Goal: Task Accomplishment & Management: Manage account settings

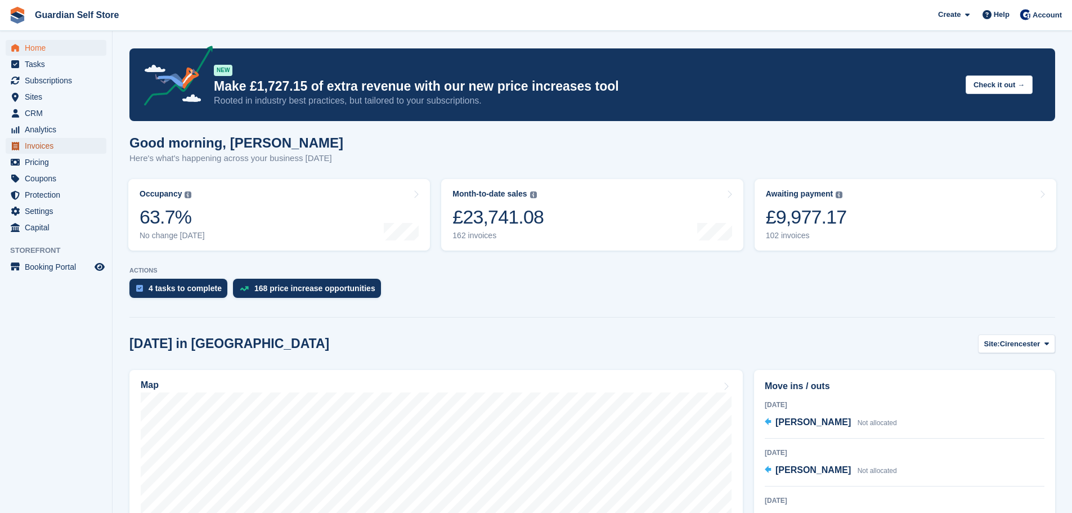
click at [50, 149] on span "Invoices" at bounding box center [59, 146] width 68 height 16
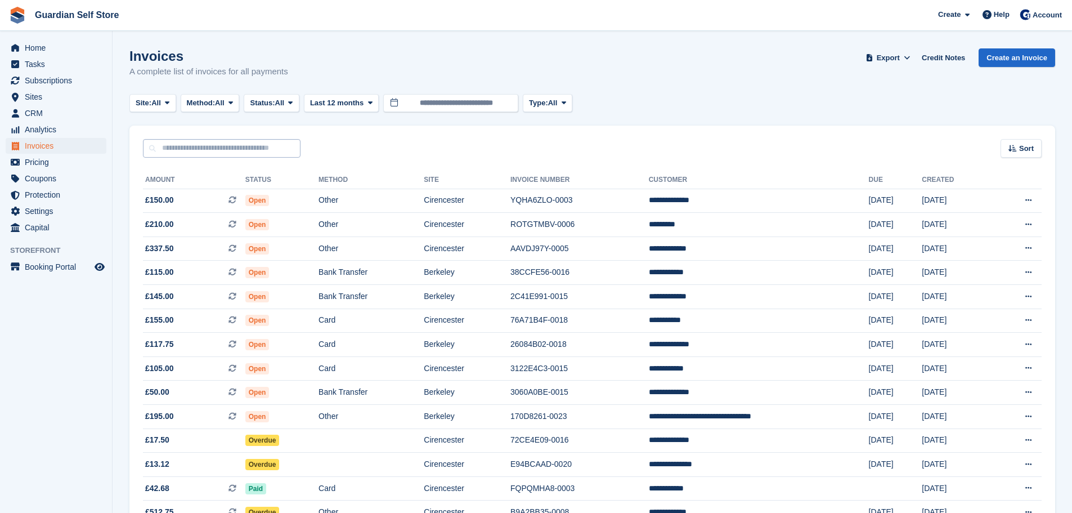
click at [219, 149] on input "text" at bounding box center [222, 148] width 158 height 19
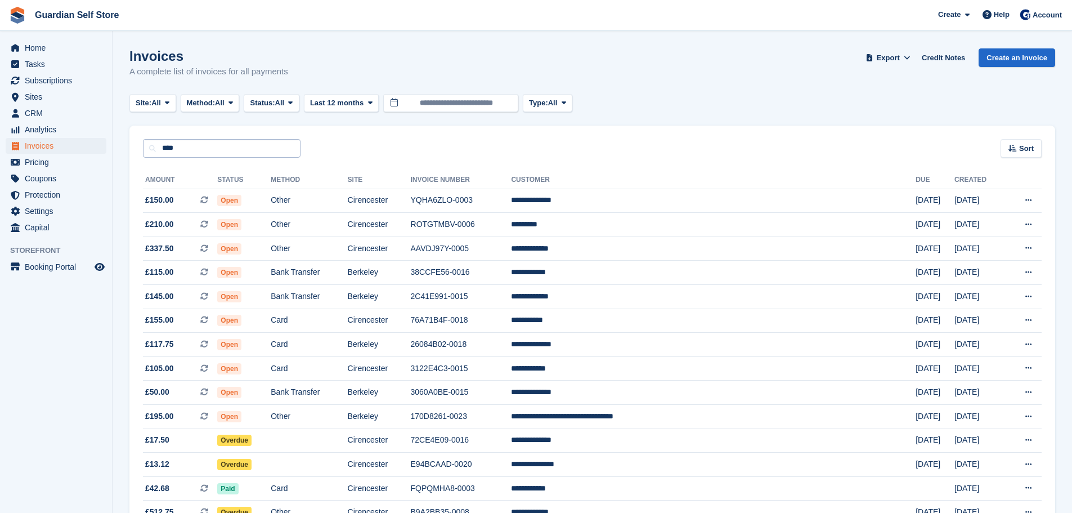
type input "****"
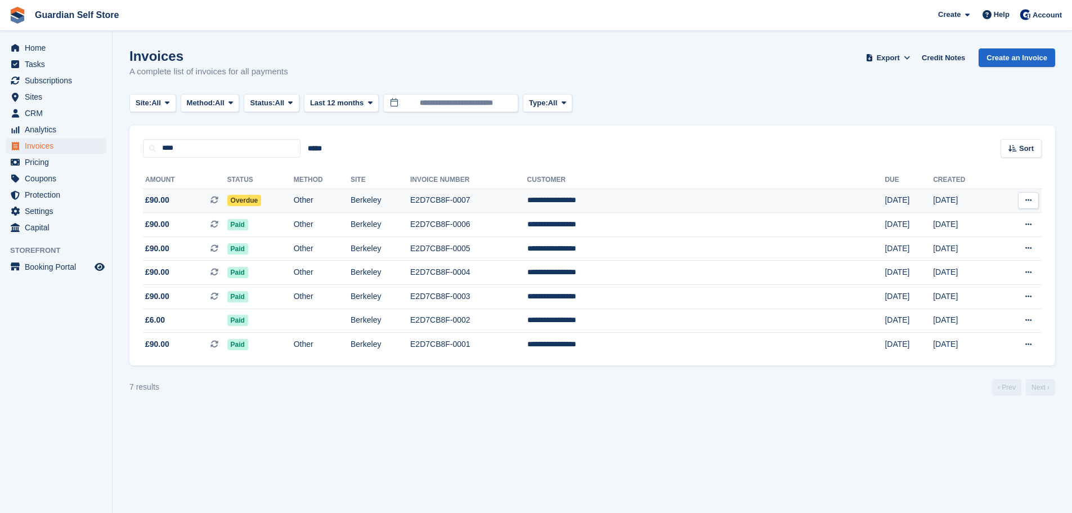
click at [190, 197] on span "£90.00 This is a recurring subscription invoice." at bounding box center [185, 200] width 84 height 12
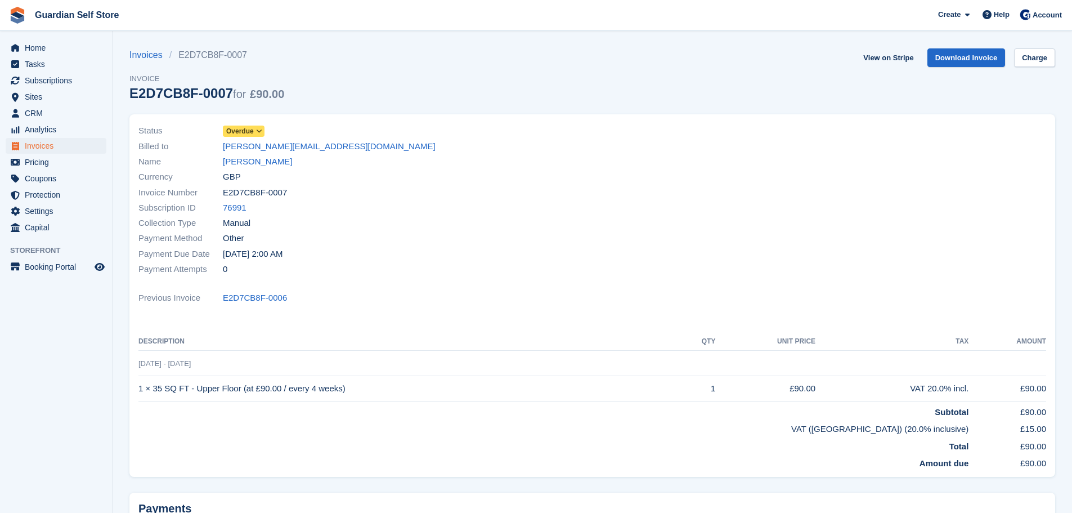
click at [240, 131] on span "Overdue" at bounding box center [240, 131] width 28 height 10
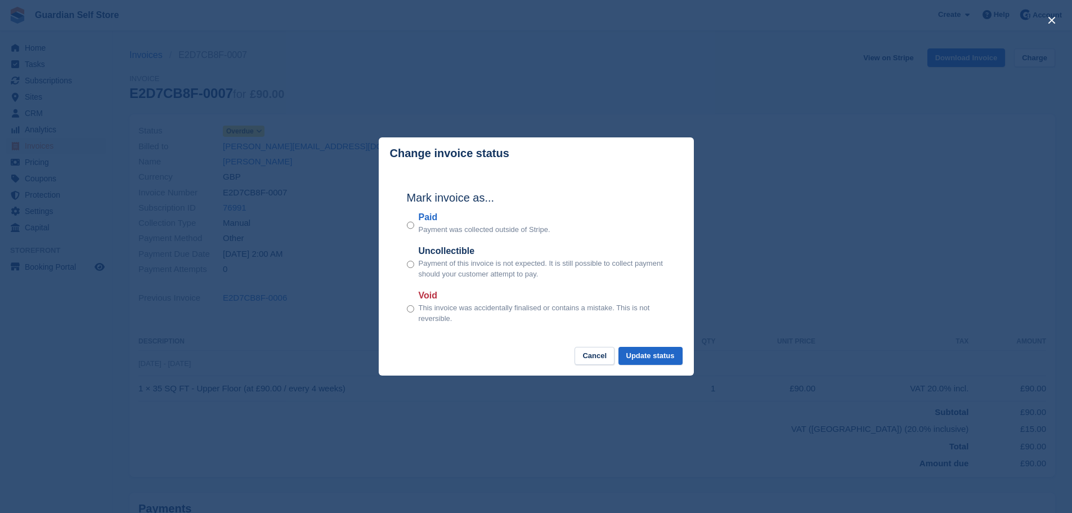
click at [442, 223] on label "Paid" at bounding box center [485, 217] width 132 height 14
click at [630, 349] on button "Update status" at bounding box center [650, 356] width 64 height 19
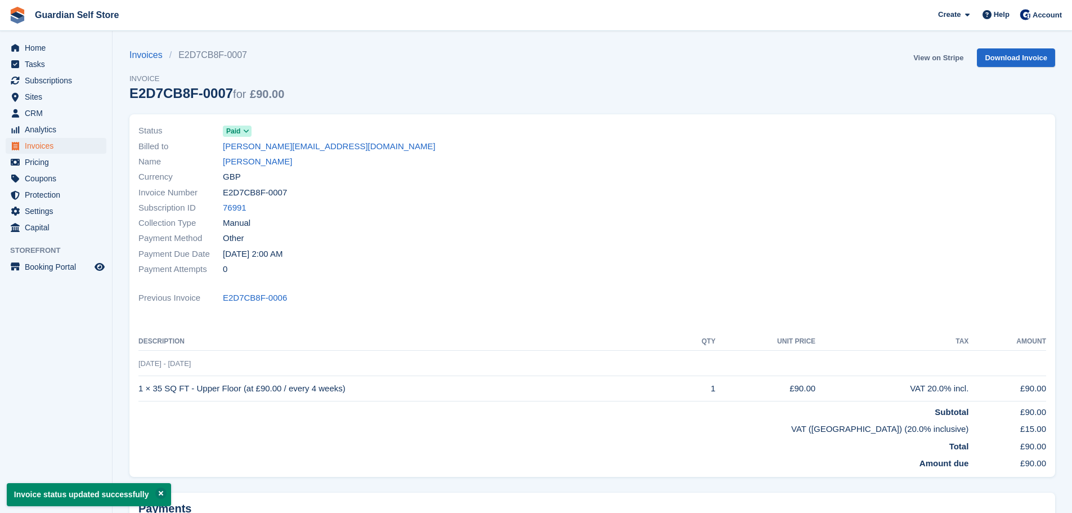
click at [920, 56] on link "View on Stripe" at bounding box center [938, 57] width 59 height 19
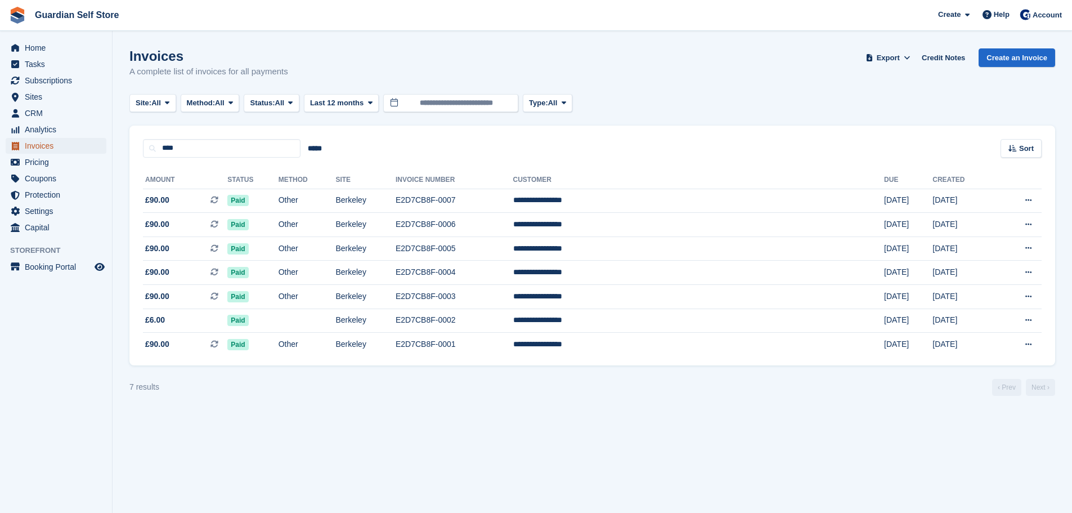
click at [48, 145] on span "Invoices" at bounding box center [59, 146] width 68 height 16
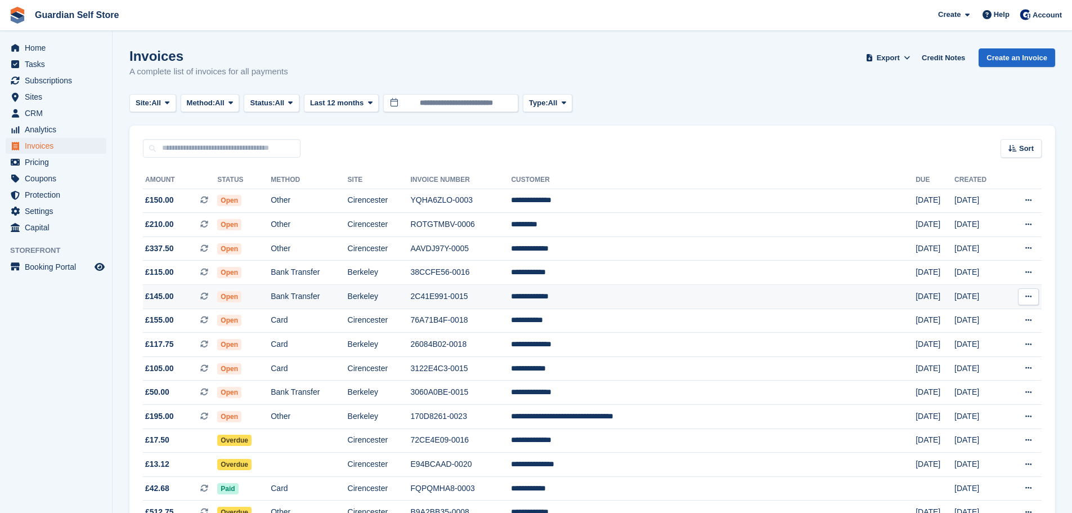
click at [347, 302] on td "Bank Transfer" at bounding box center [309, 297] width 77 height 24
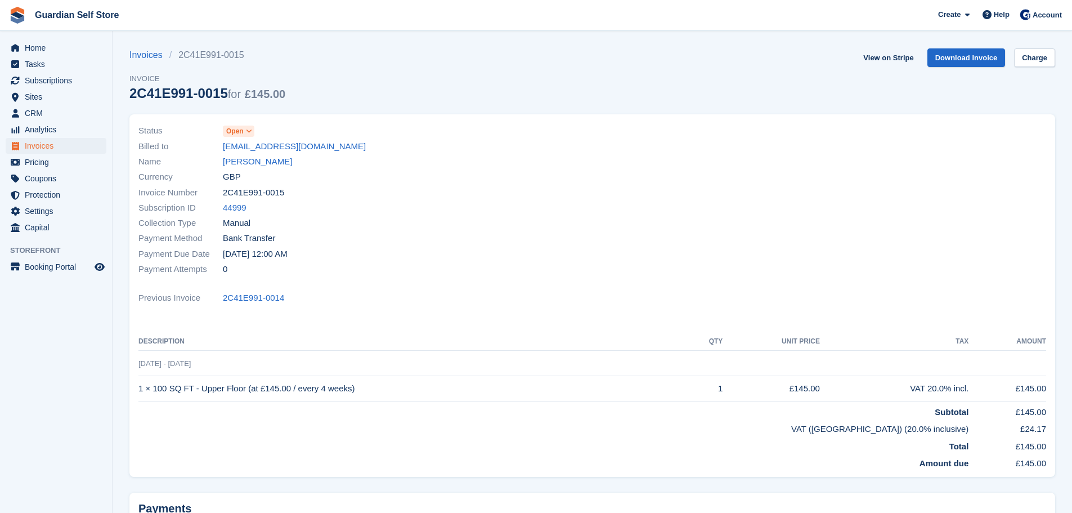
click at [235, 133] on span "Open" at bounding box center [234, 131] width 17 height 10
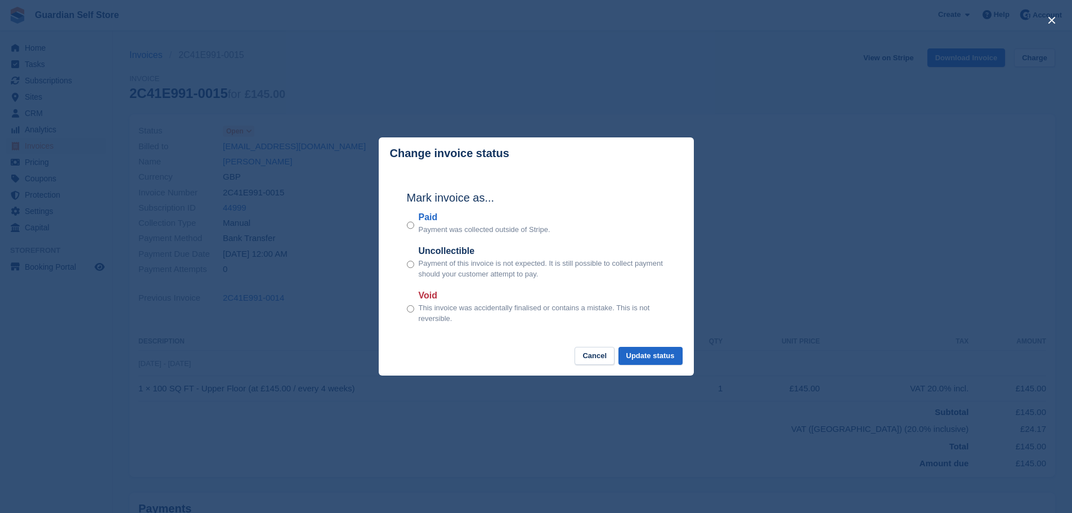
click at [422, 217] on label "Paid" at bounding box center [485, 217] width 132 height 14
click at [657, 359] on button "Update status" at bounding box center [650, 356] width 64 height 19
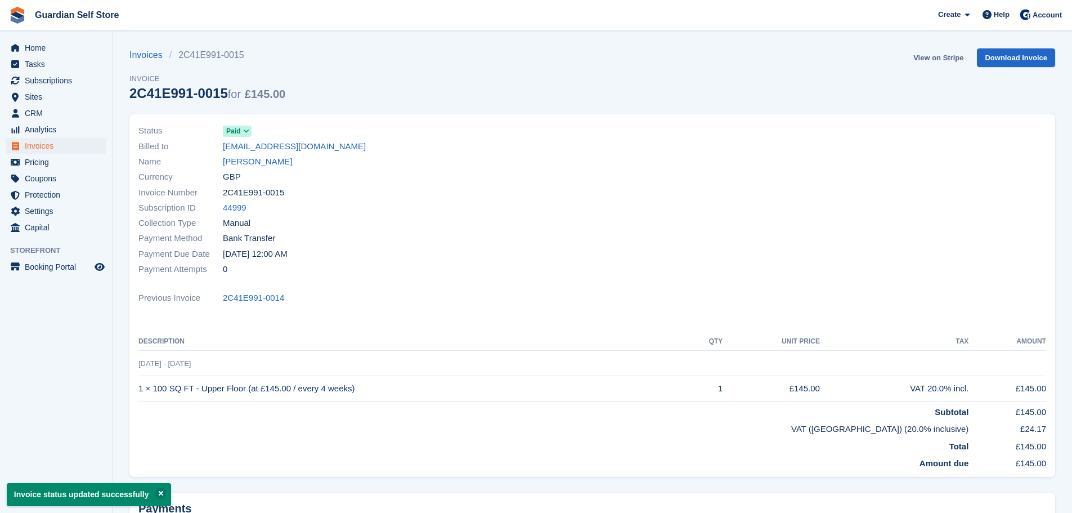
click at [933, 56] on link "View on Stripe" at bounding box center [938, 57] width 59 height 19
click at [47, 51] on span "Home" at bounding box center [59, 48] width 68 height 16
